Goal: Information Seeking & Learning: Understand process/instructions

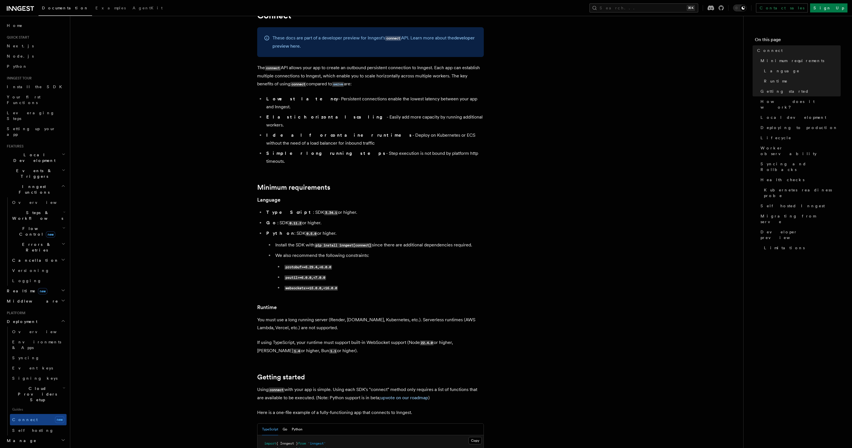
scroll to position [27, 0]
click at [325, 101] on li "Lowest latency - Persistent connections enable the lowest latency between your …" at bounding box center [374, 103] width 219 height 16
copy ul "Lowest latency - Persistent connections enable the lowest latency between your …"
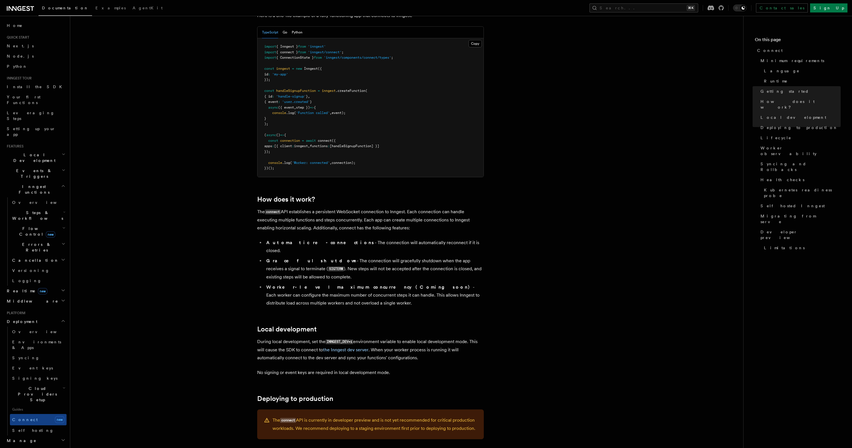
scroll to position [493, 0]
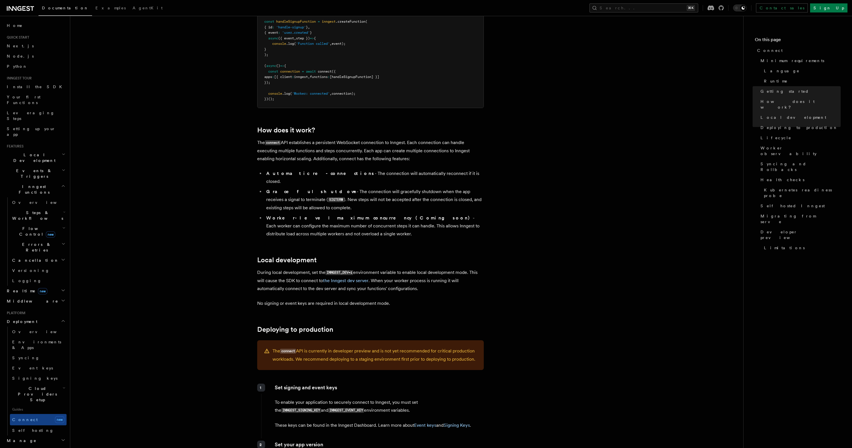
click at [391, 347] on p "The connect API is currently in developer preview and is not yet recommended fo…" at bounding box center [375, 355] width 205 height 16
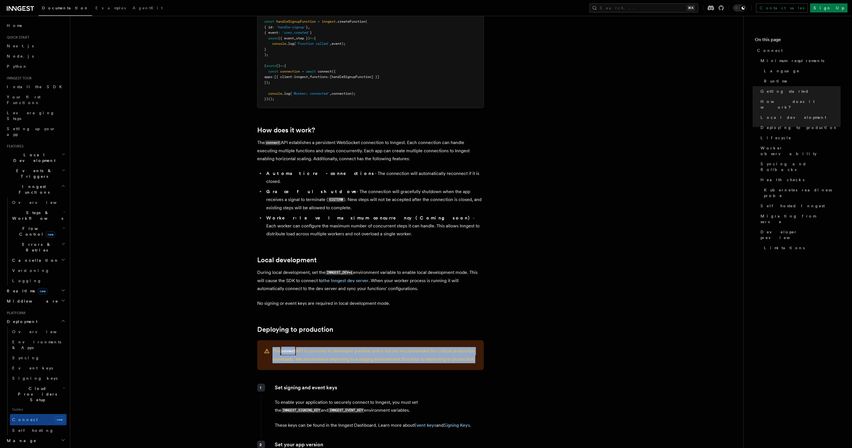
click at [391, 347] on p "The connect API is currently in developer preview and is not yet recommended fo…" at bounding box center [375, 355] width 205 height 16
copy article "The connect API is currently in developer preview and is not yet recommended fo…"
